Goal: Information Seeking & Learning: Find specific fact

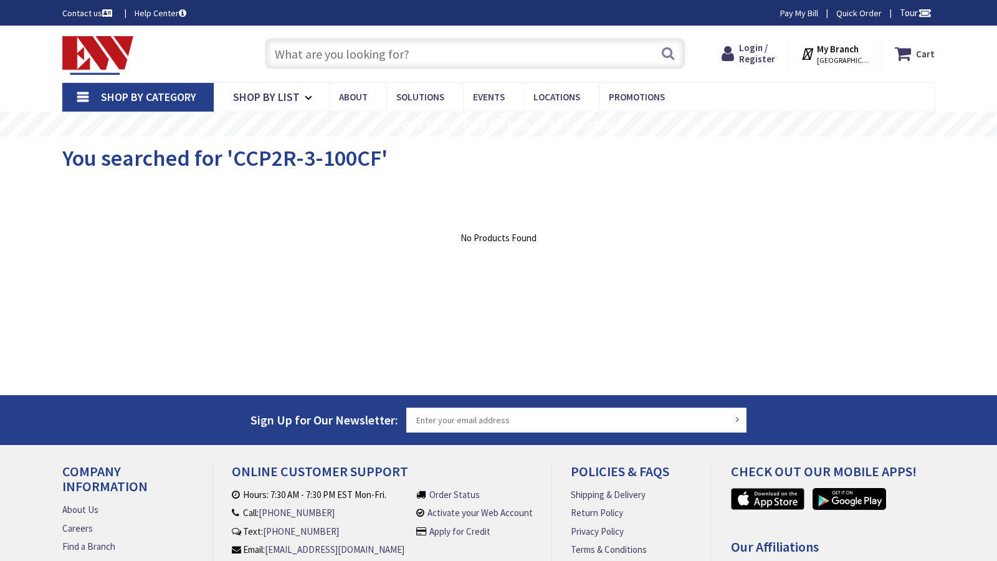
type input "WTC Cortlandt, New York, NY 10006, USA"
